Goal: Information Seeking & Learning: Learn about a topic

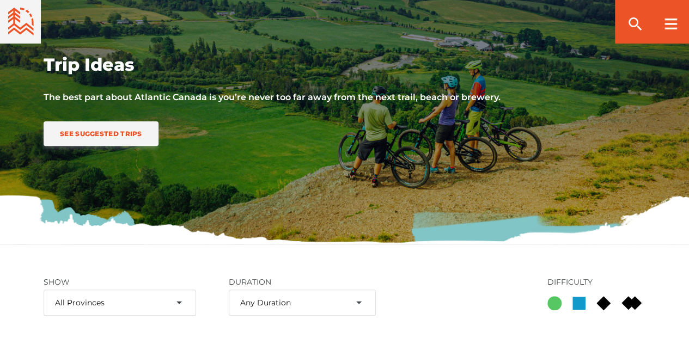
scroll to position [218, 0]
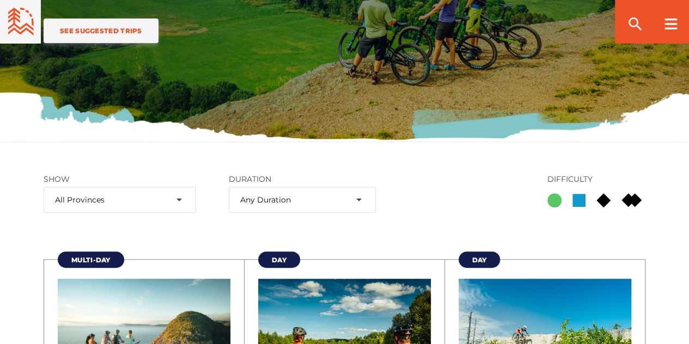
click at [581, 200] on rect at bounding box center [578, 200] width 13 height 13
click at [572, 200] on input "Blue Square" at bounding box center [572, 200] width 0 height 0
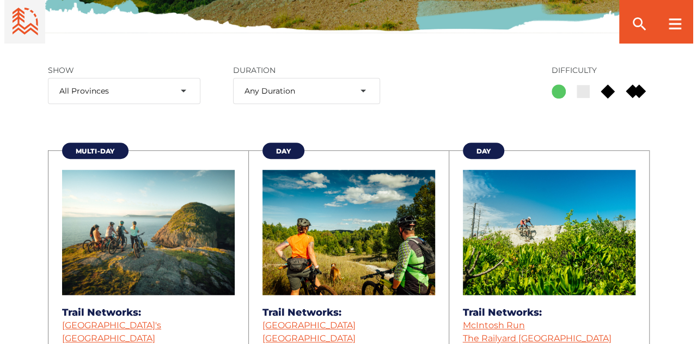
scroll to position [54, 0]
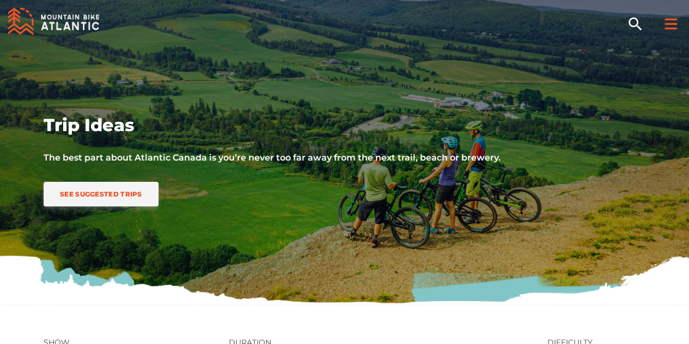
click at [669, 30] on div at bounding box center [670, 22] width 37 height 44
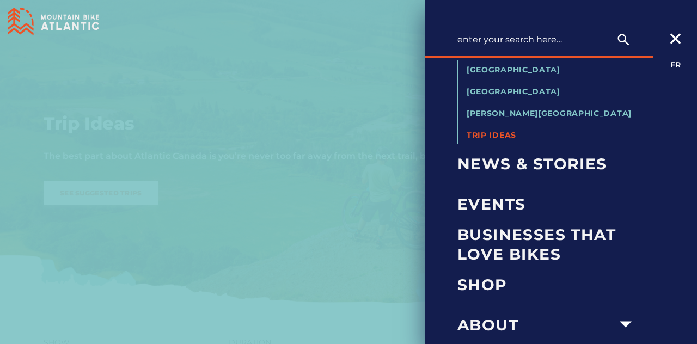
scroll to position [81, 0]
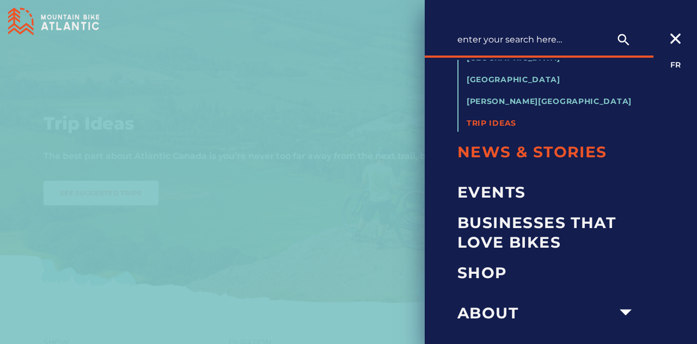
click at [574, 151] on span "News & Stories" at bounding box center [547, 152] width 181 height 20
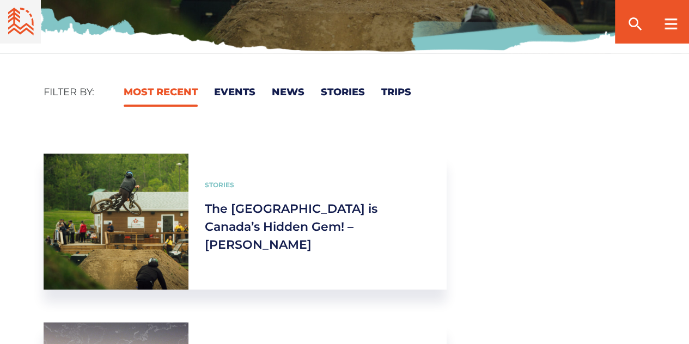
scroll to position [163, 0]
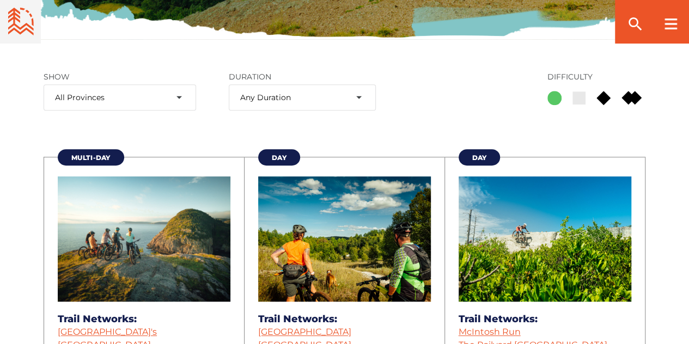
scroll to position [436, 0]
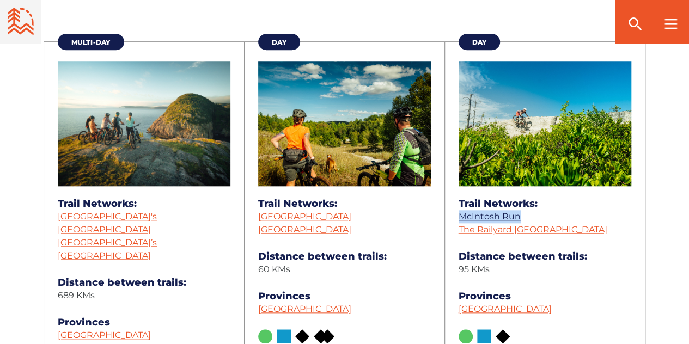
drag, startPoint x: 524, startPoint y: 217, endPoint x: 461, endPoint y: 216, distance: 63.2
click at [461, 216] on li "McIntosh Run" at bounding box center [544, 216] width 173 height 13
copy link "McIntosh Run"
click at [508, 214] on link "McIntosh Run" at bounding box center [489, 216] width 62 height 10
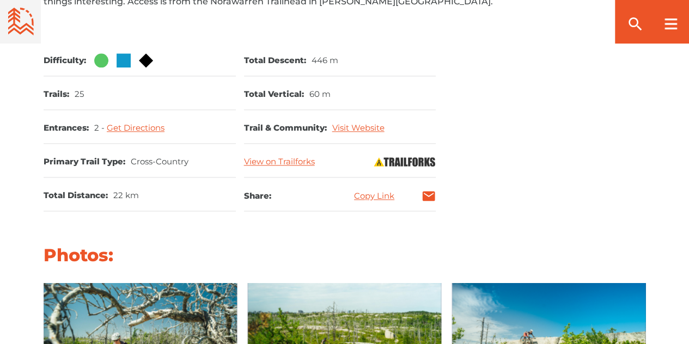
scroll to position [599, 0]
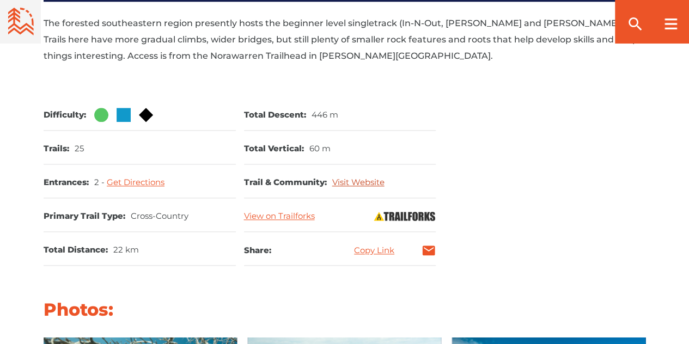
click at [344, 182] on link "Visit Website" at bounding box center [358, 182] width 52 height 10
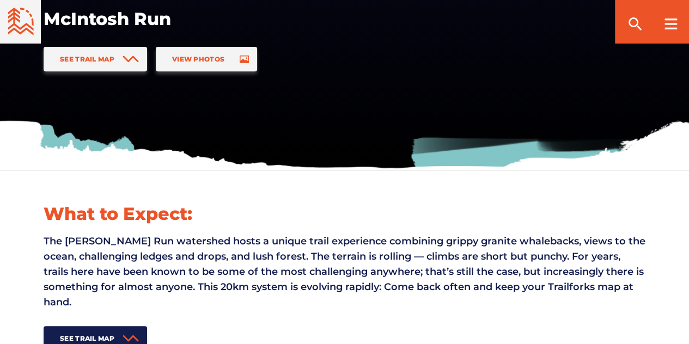
scroll to position [54, 0]
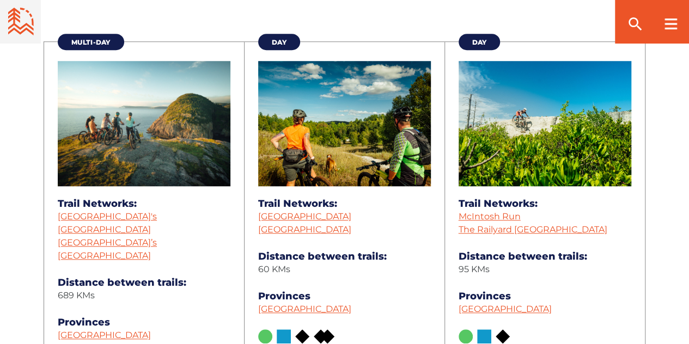
scroll to position [436, 0]
click at [568, 227] on link "The Railyard [GEOGRAPHIC_DATA]" at bounding box center [532, 229] width 149 height 10
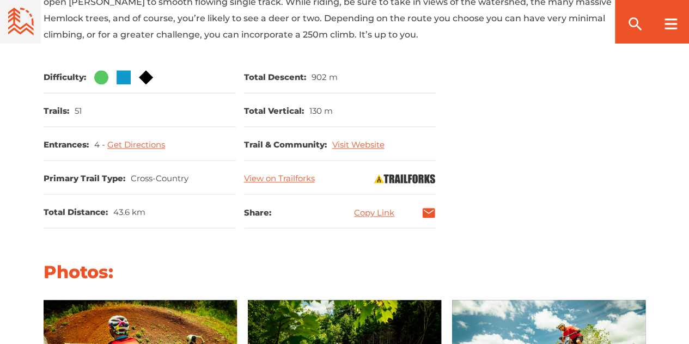
scroll to position [653, 0]
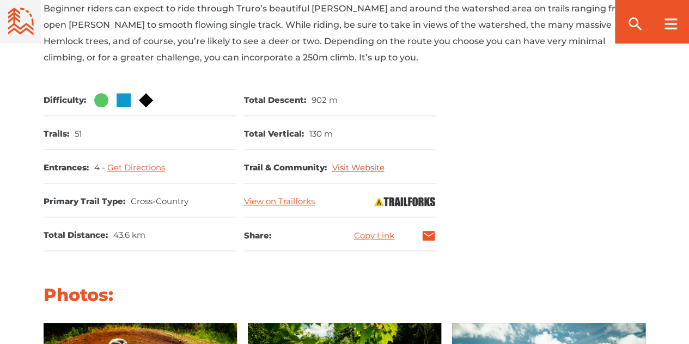
click at [347, 162] on link "Visit Website" at bounding box center [358, 167] width 52 height 10
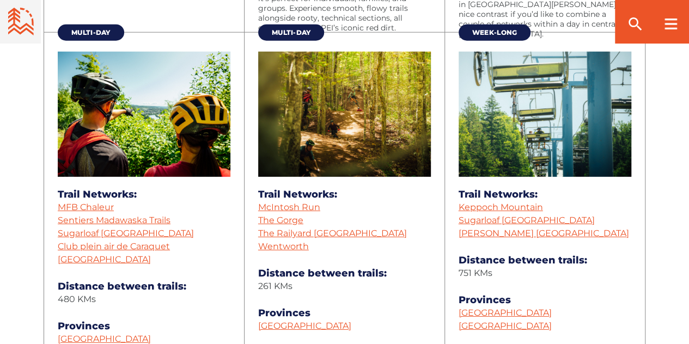
scroll to position [1524, 0]
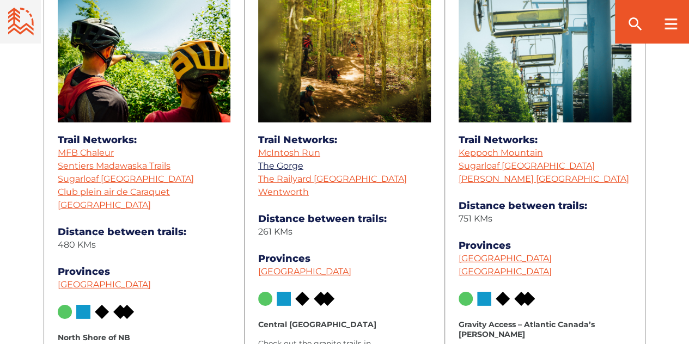
click at [287, 165] on link "The Gorge" at bounding box center [280, 166] width 45 height 10
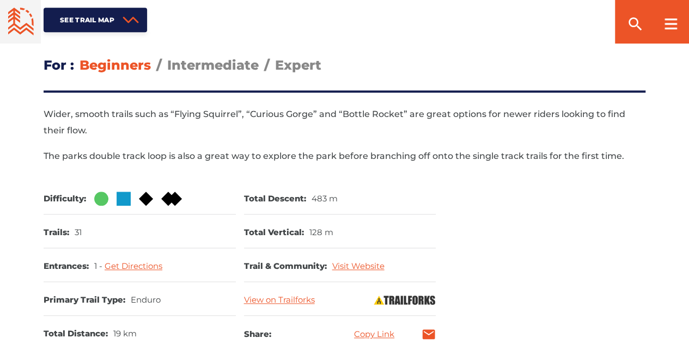
scroll to position [544, 0]
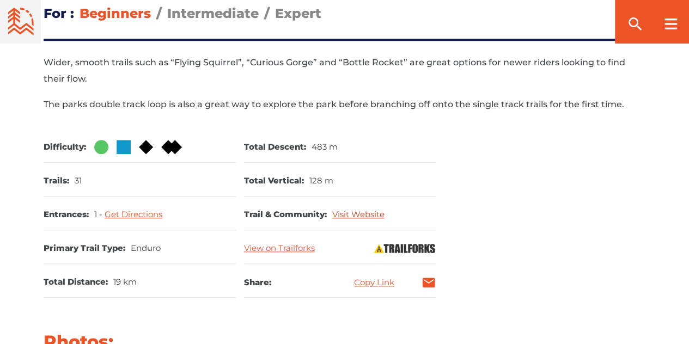
click at [351, 213] on link "Visit Website" at bounding box center [358, 214] width 52 height 10
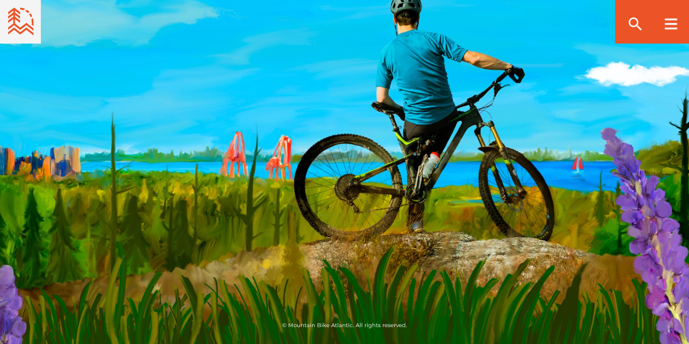
scroll to position [1524, 0]
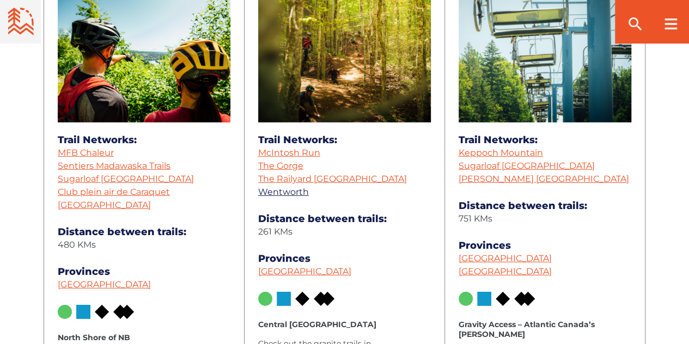
click at [284, 192] on link "Wentworth" at bounding box center [283, 192] width 51 height 10
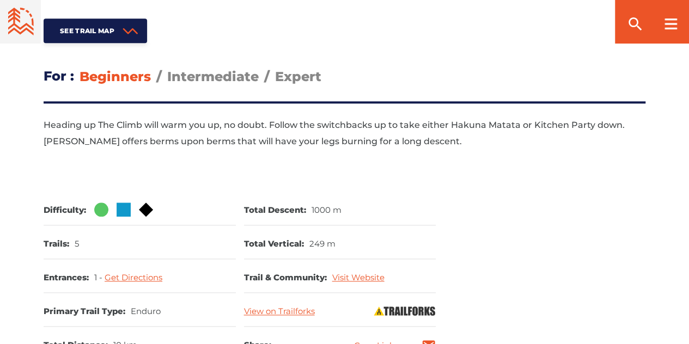
scroll to position [599, 0]
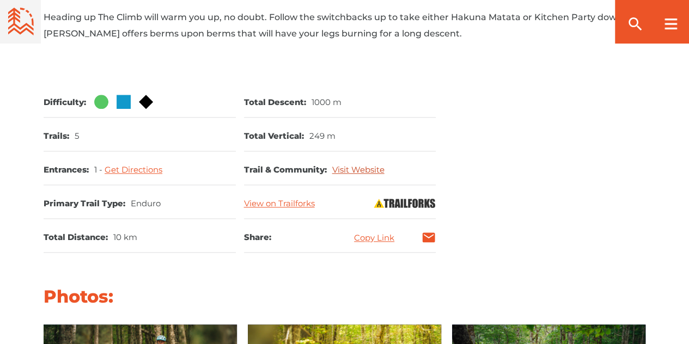
click at [344, 170] on link "Visit Website" at bounding box center [358, 169] width 52 height 10
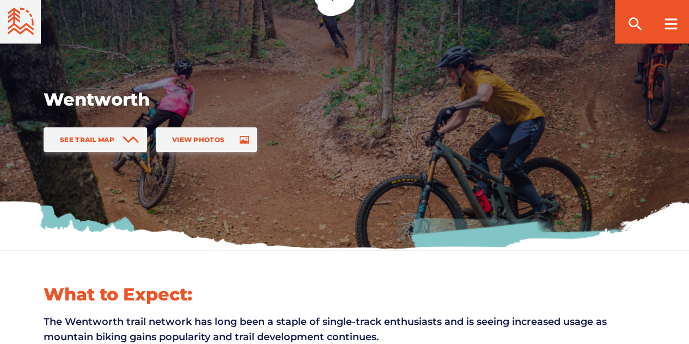
scroll to position [54, 0]
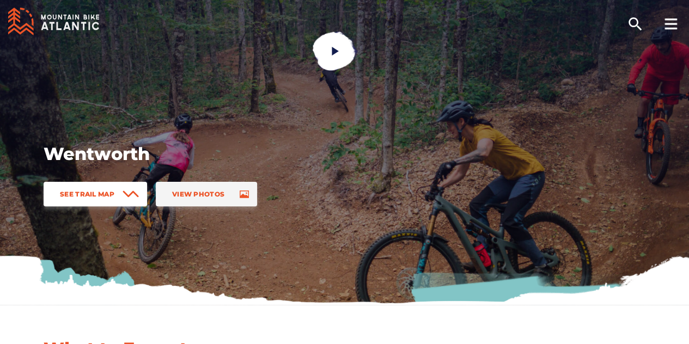
click at [132, 190] on span at bounding box center [130, 194] width 16 height 24
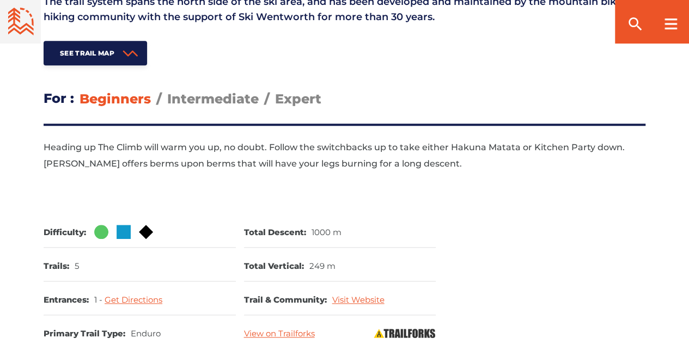
scroll to position [251, 0]
